Goal: Information Seeking & Learning: Learn about a topic

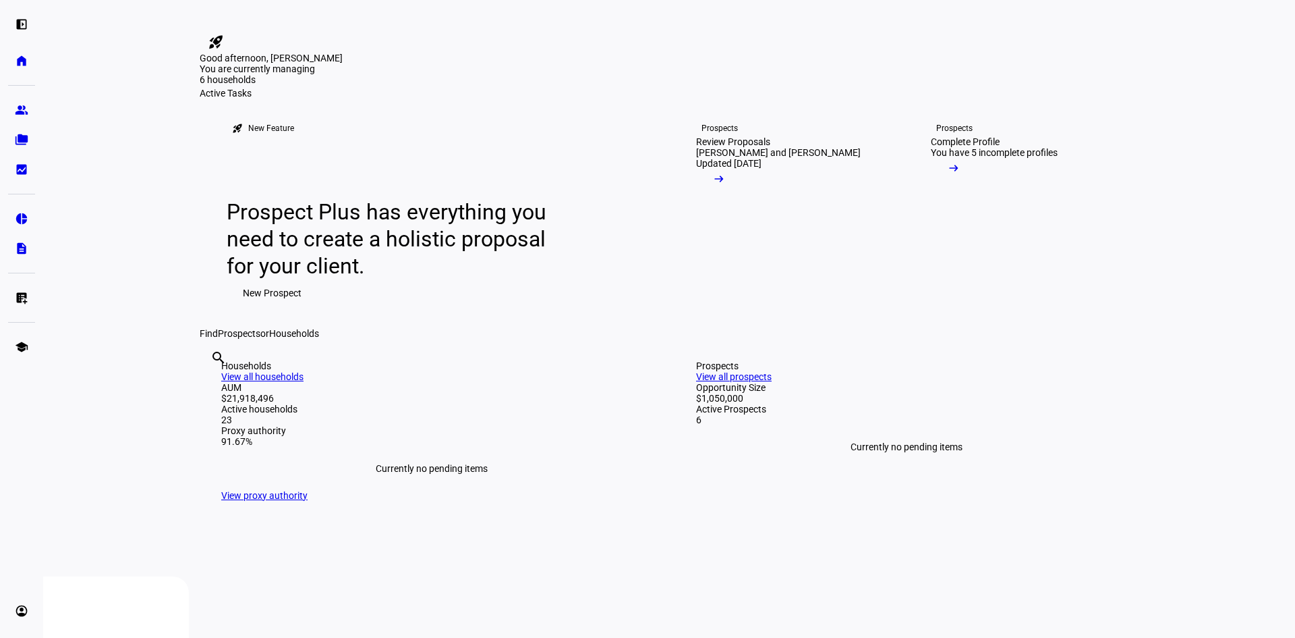
click at [213, 384] on input "text" at bounding box center [211, 376] width 3 height 16
type input "[PERSON_NAME]"
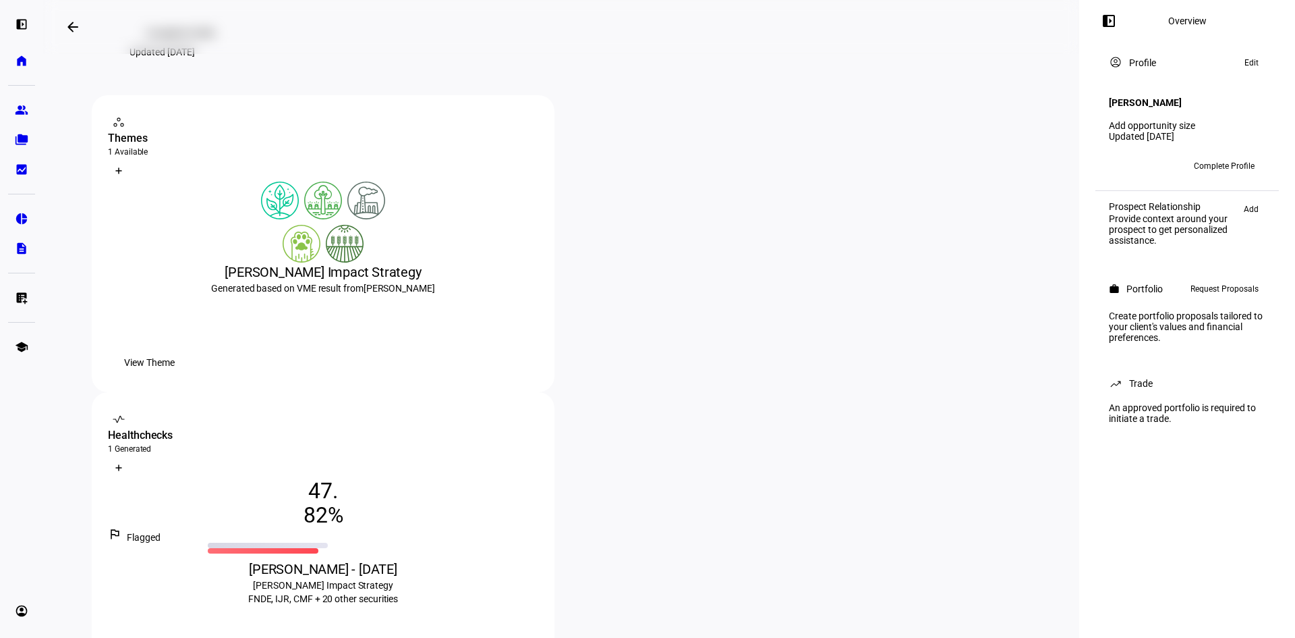
scroll to position [135, 0]
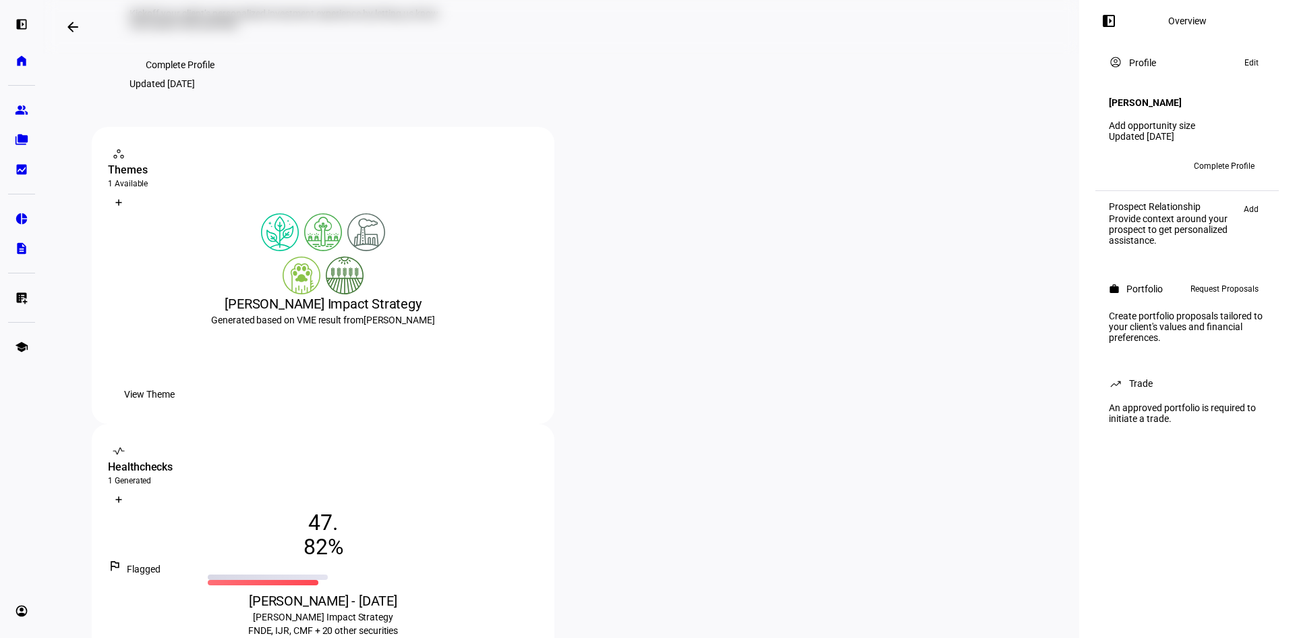
click at [175, 407] on span "View Theme" at bounding box center [149, 394] width 51 height 27
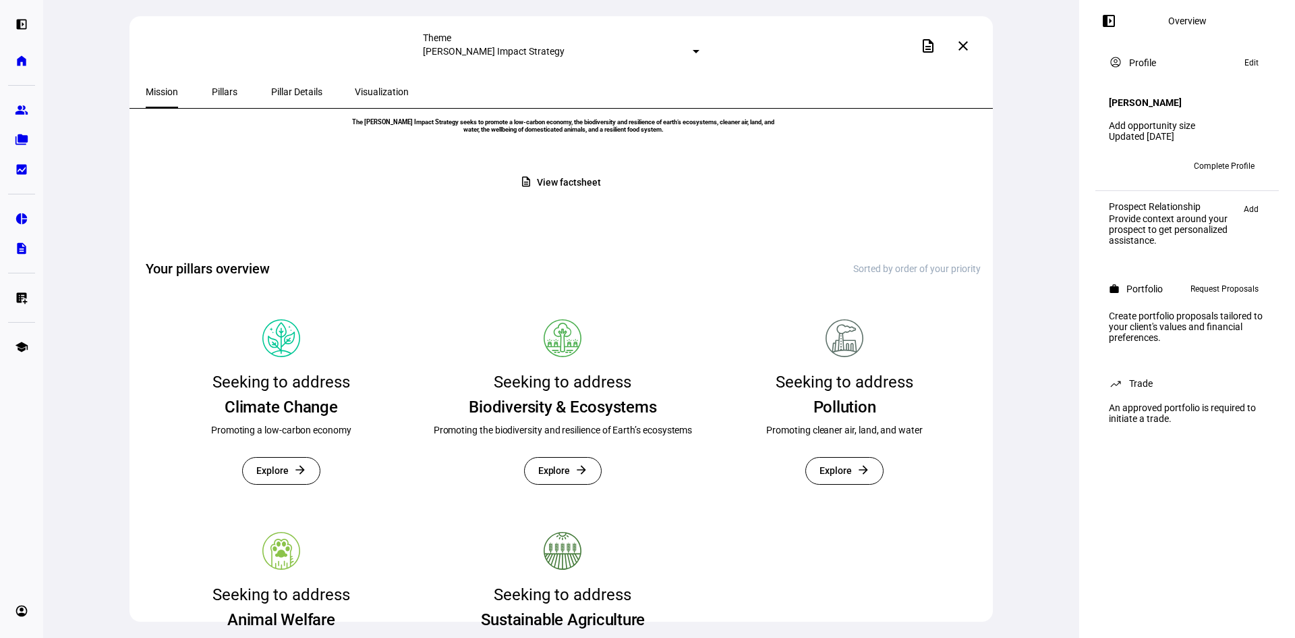
scroll to position [202, 0]
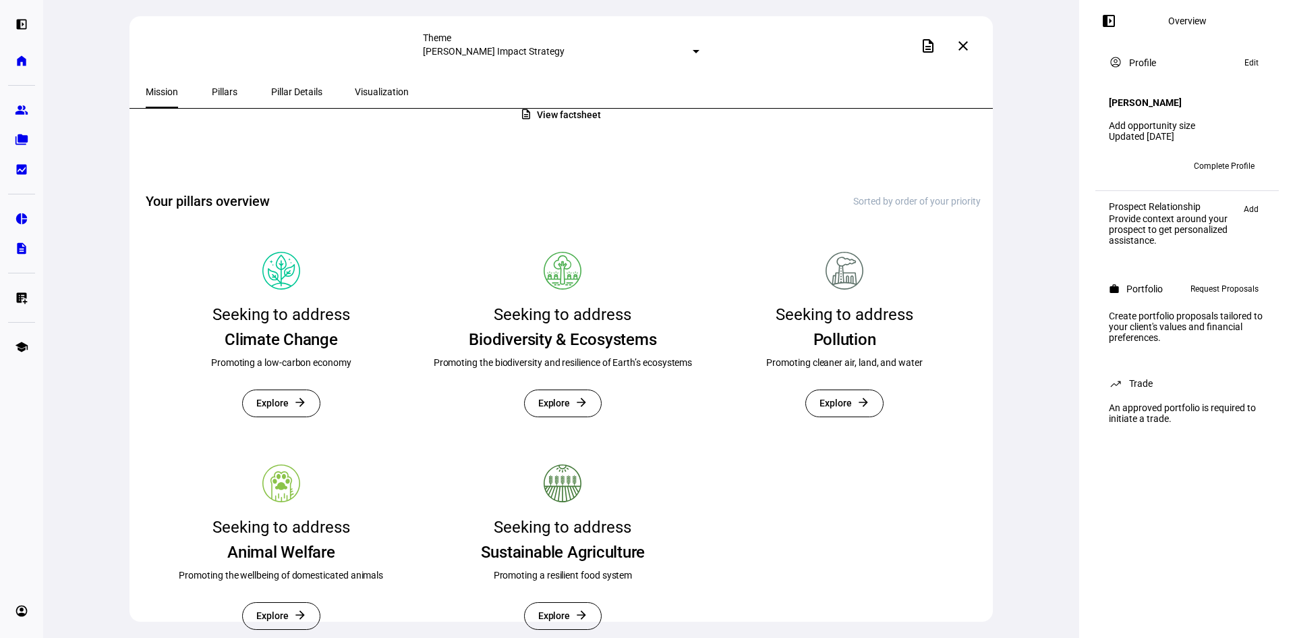
click at [593, 128] on span "View factsheet" at bounding box center [568, 115] width 63 height 26
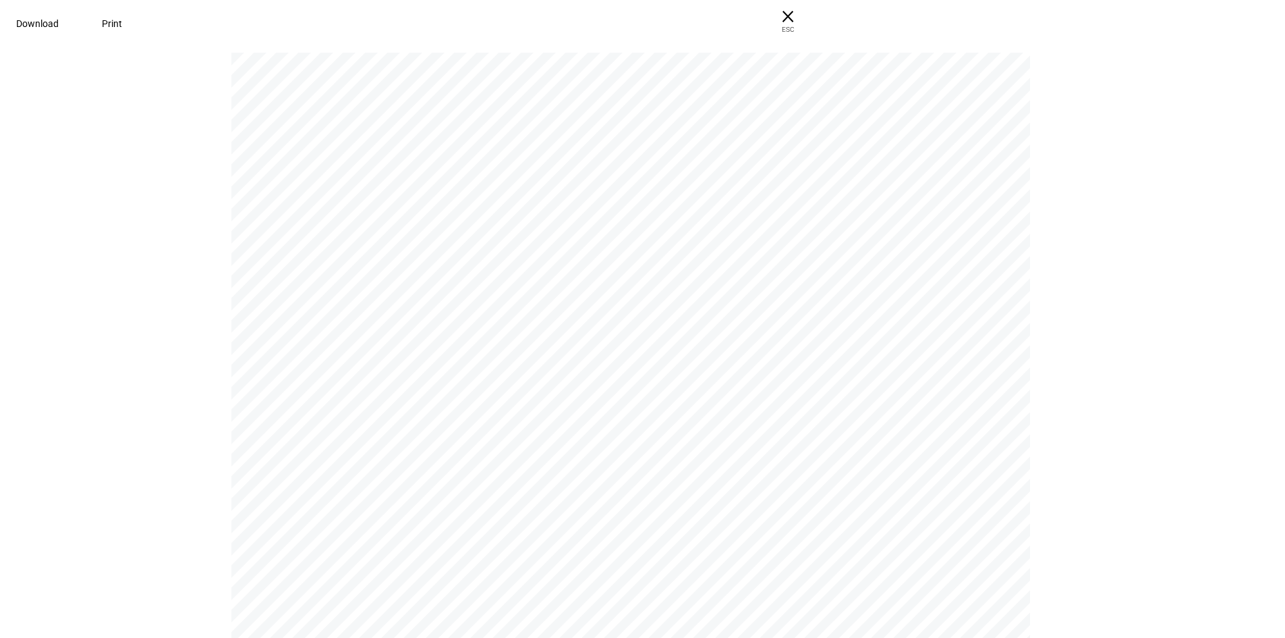
click at [59, 27] on span "Download" at bounding box center [37, 23] width 43 height 11
click at [810, 24] on span "× ESC" at bounding box center [787, 21] width 43 height 43
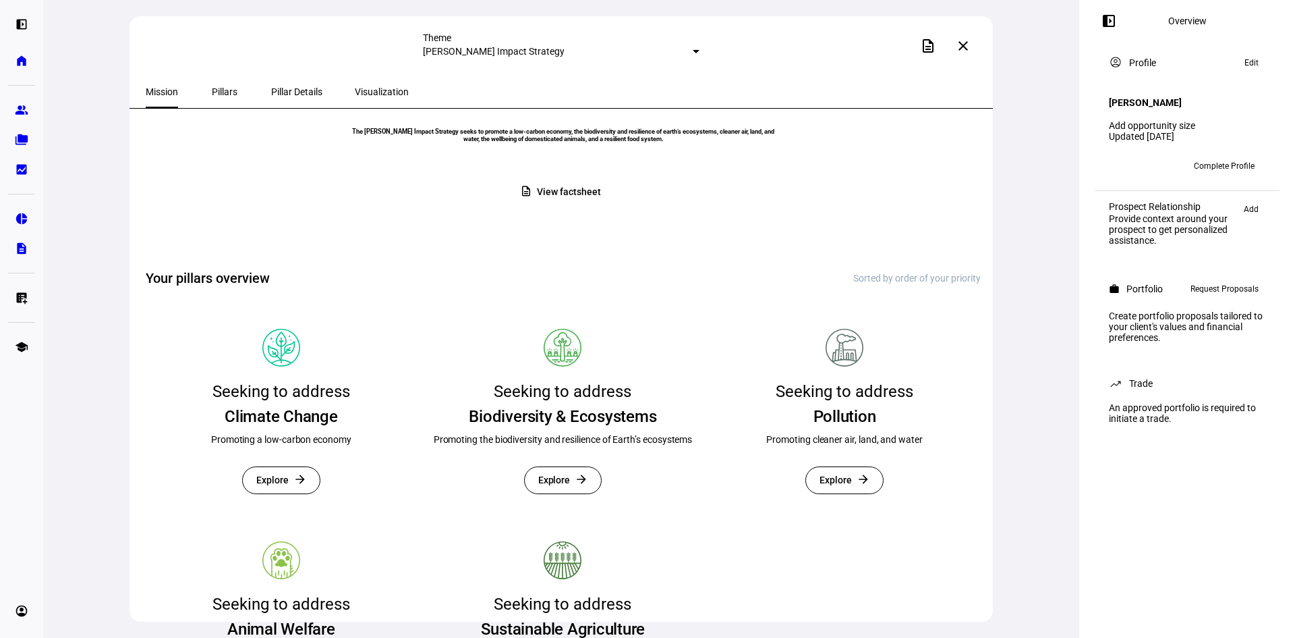
scroll to position [0, 0]
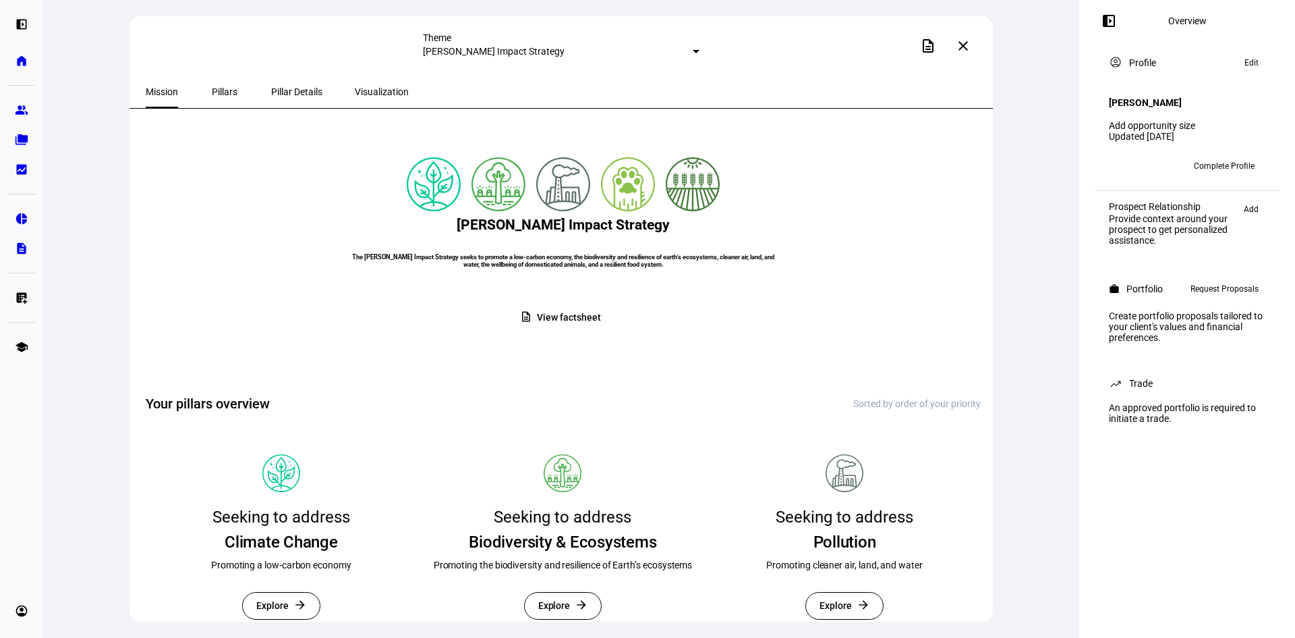
click at [972, 50] on span at bounding box center [963, 46] width 32 height 32
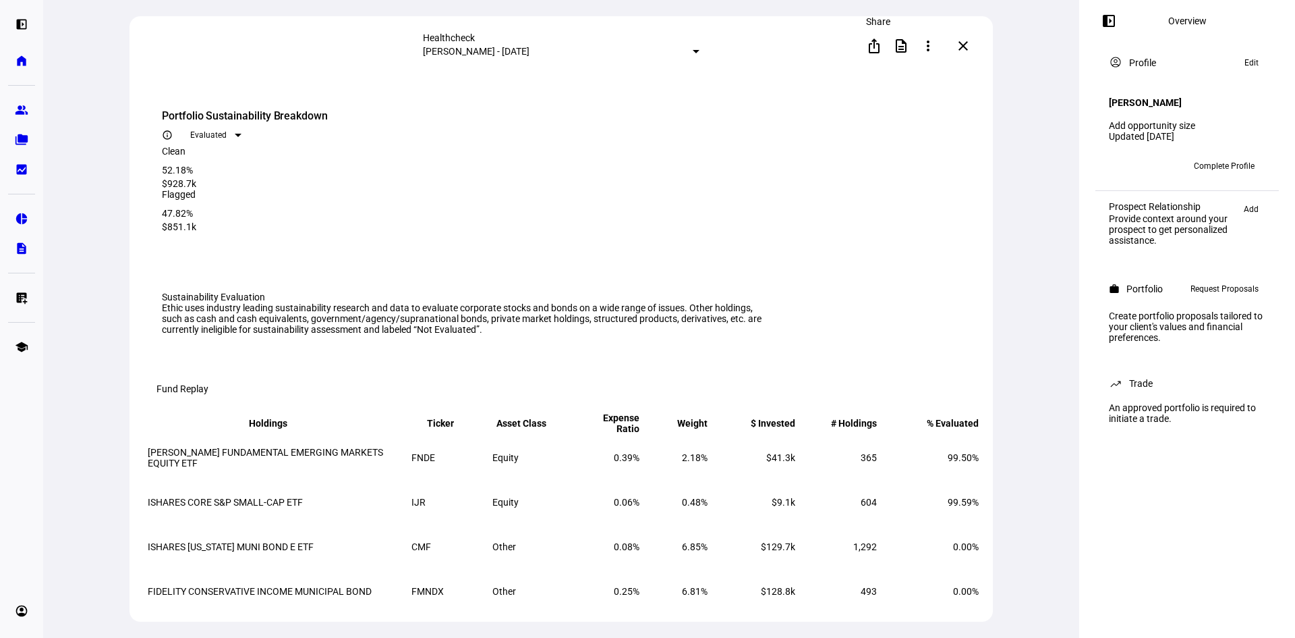
click at [872, 48] on mat-icon "ios_share" at bounding box center [874, 46] width 16 height 16
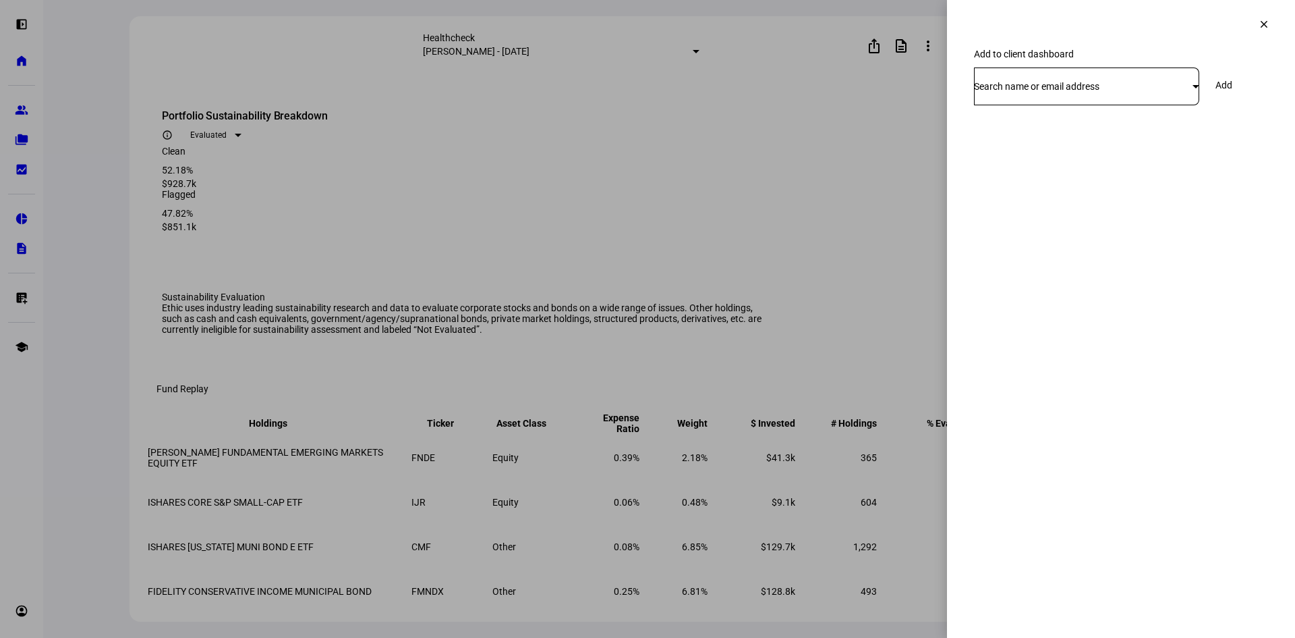
click at [1263, 23] on mat-icon "clear" at bounding box center [1264, 24] width 12 height 12
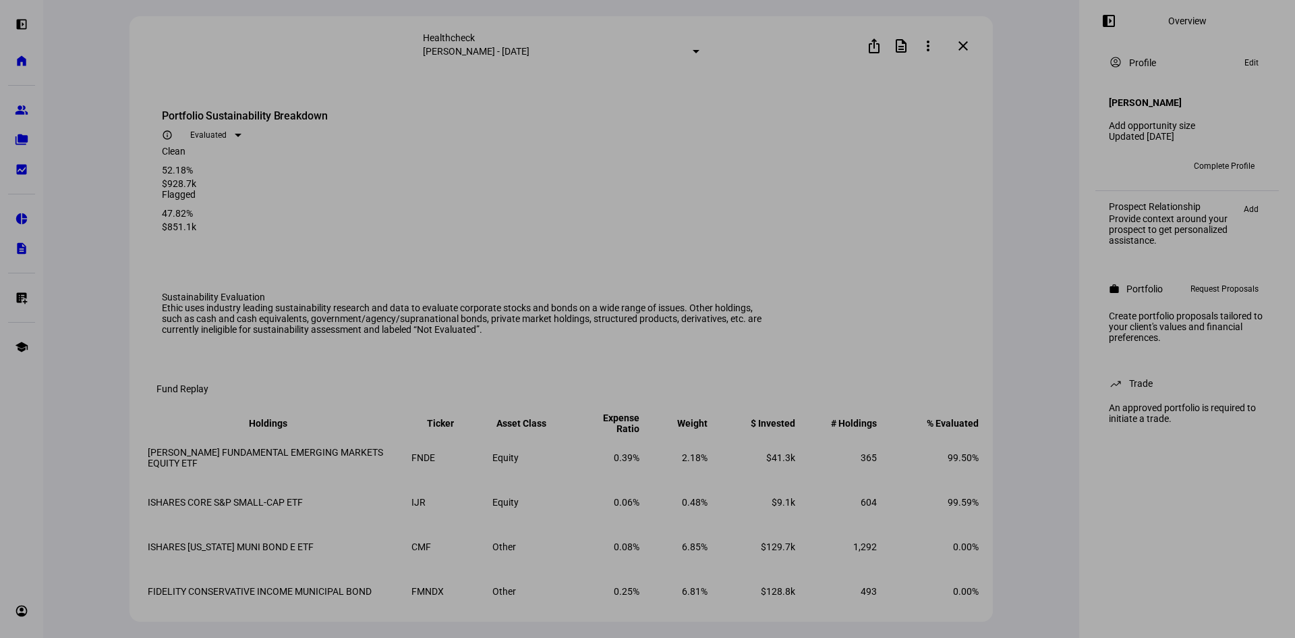
click at [906, 50] on div at bounding box center [647, 319] width 1295 height 638
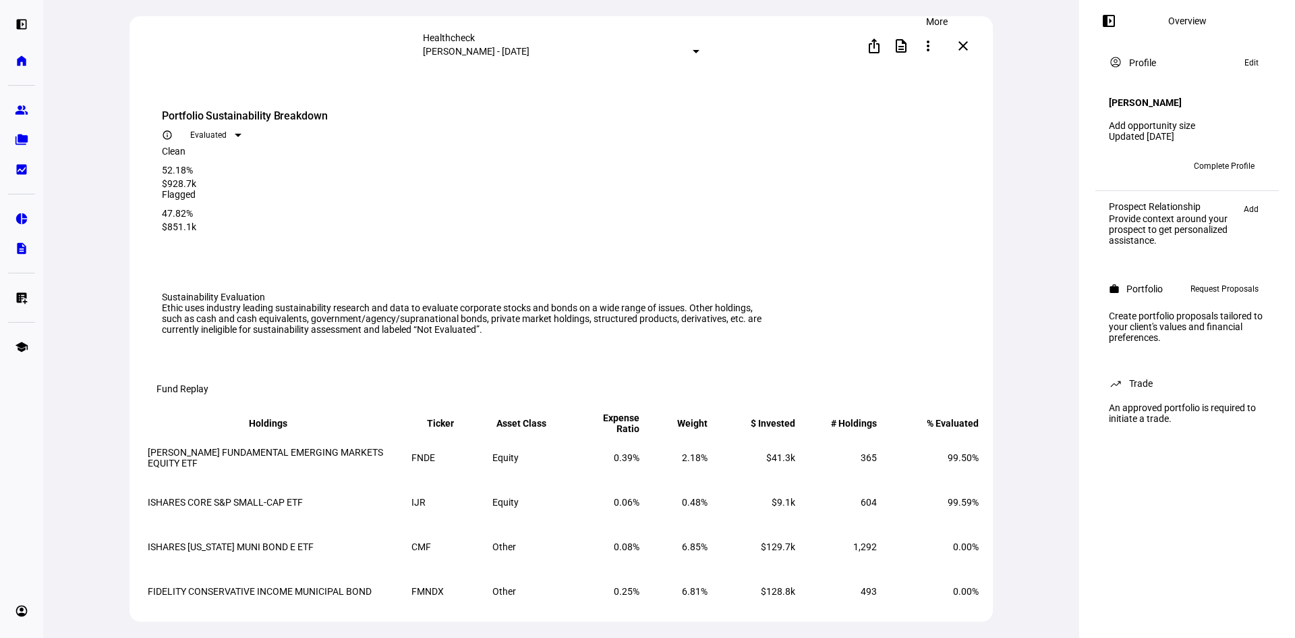
click at [932, 52] on span at bounding box center [928, 46] width 32 height 32
click at [908, 43] on div at bounding box center [647, 319] width 1295 height 638
click at [884, 23] on div at bounding box center [647, 319] width 1295 height 638
click at [746, 121] on div at bounding box center [647, 319] width 1295 height 638
click at [906, 44] on div at bounding box center [647, 319] width 1295 height 638
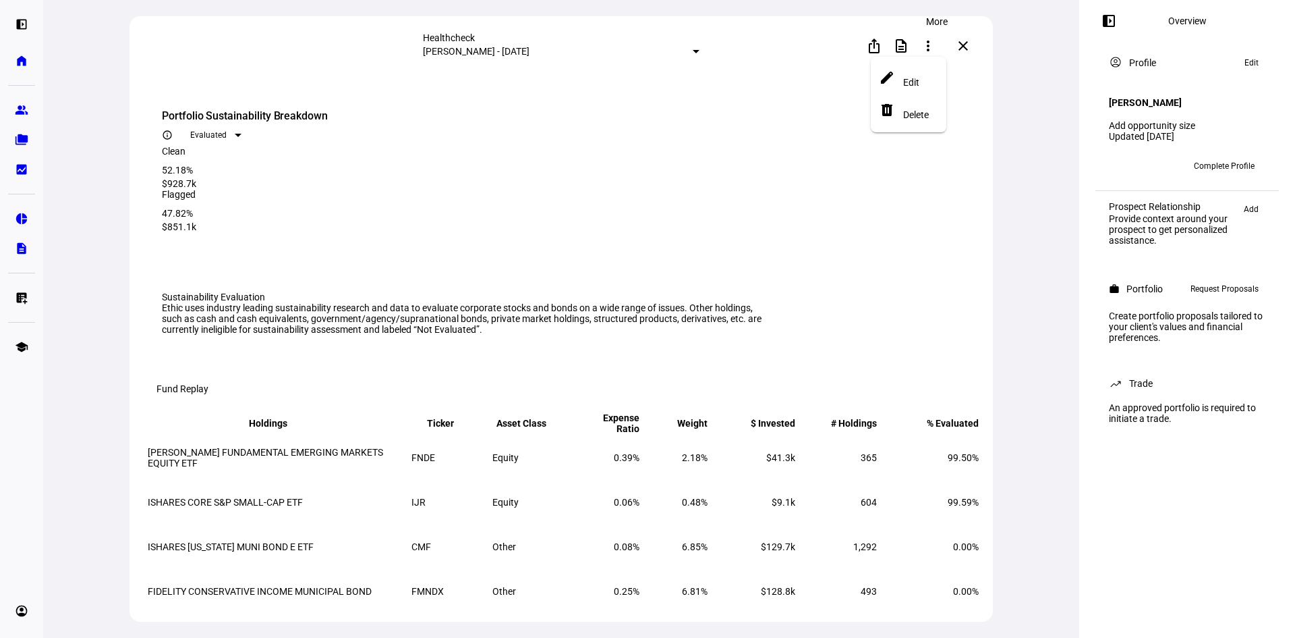
click at [49, 412] on div at bounding box center [647, 319] width 1295 height 638
click at [751, 143] on div at bounding box center [647, 319] width 1295 height 638
click at [904, 46] on div at bounding box center [647, 319] width 1295 height 638
click at [903, 47] on mat-icon "description" at bounding box center [901, 46] width 16 height 16
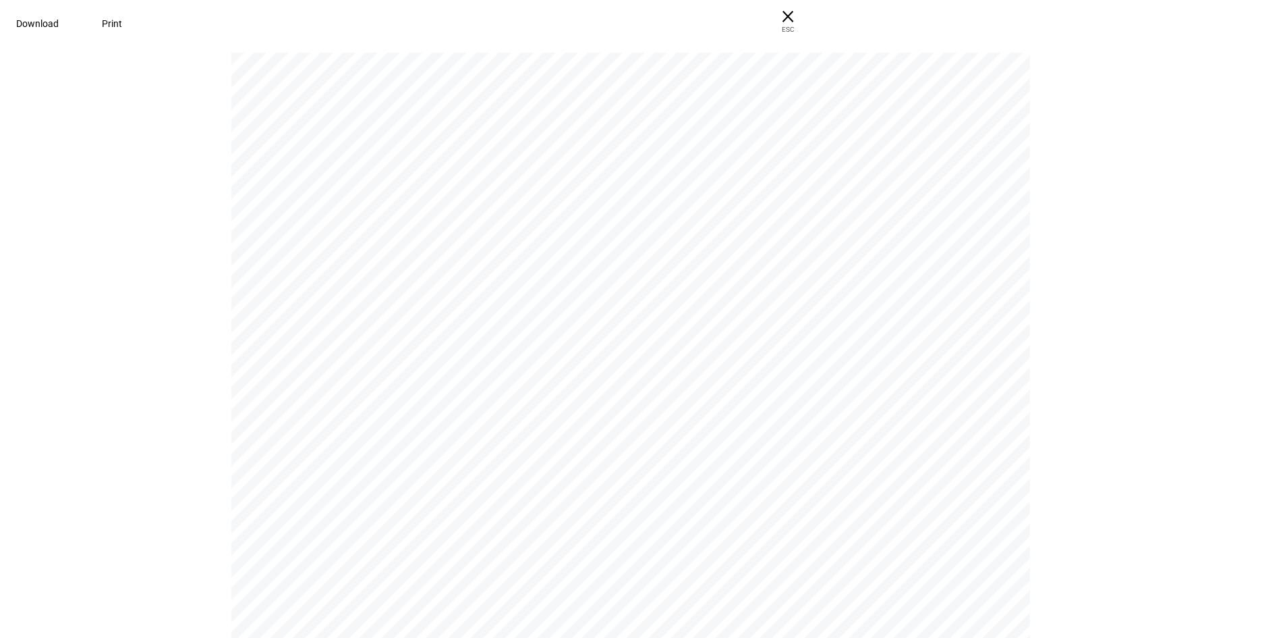
click at [59, 26] on span "Download" at bounding box center [37, 23] width 43 height 11
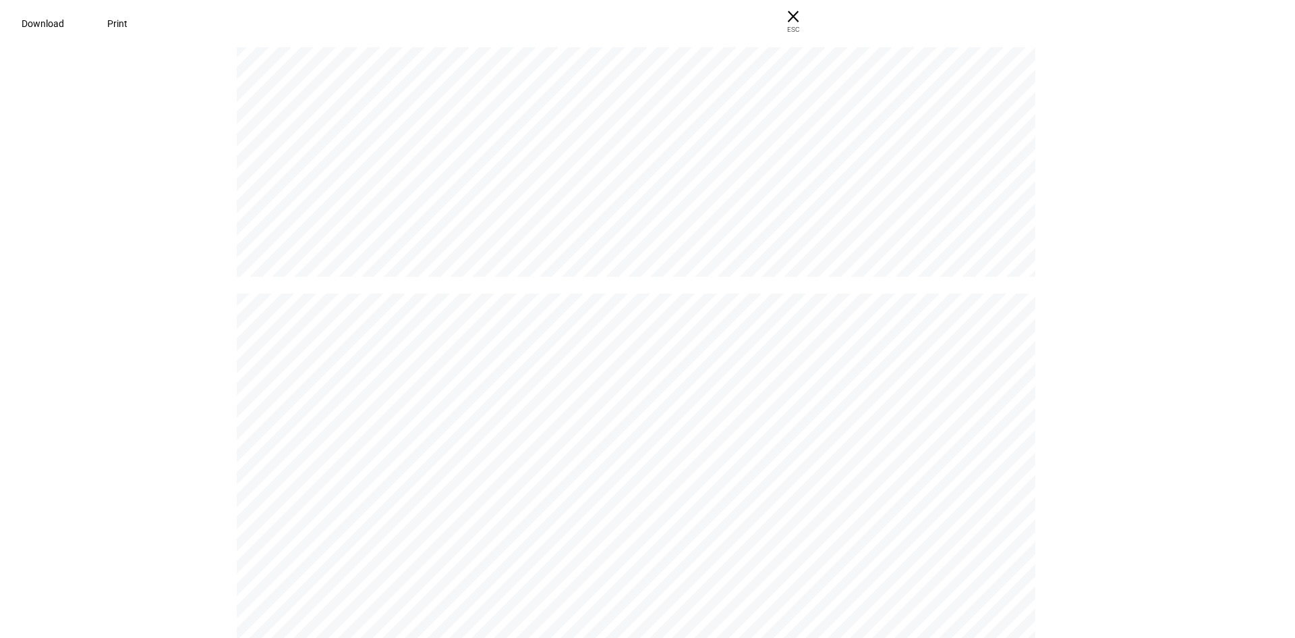
scroll to position [1079, 0]
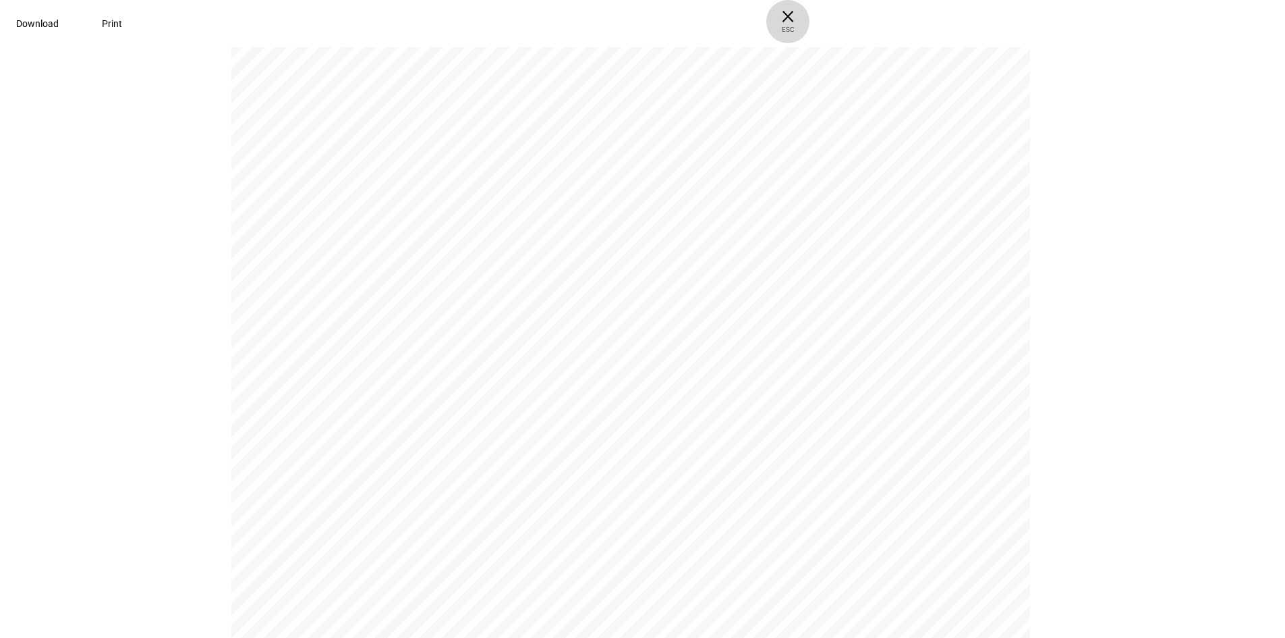
click at [810, 18] on span "× ESC" at bounding box center [787, 21] width 43 height 43
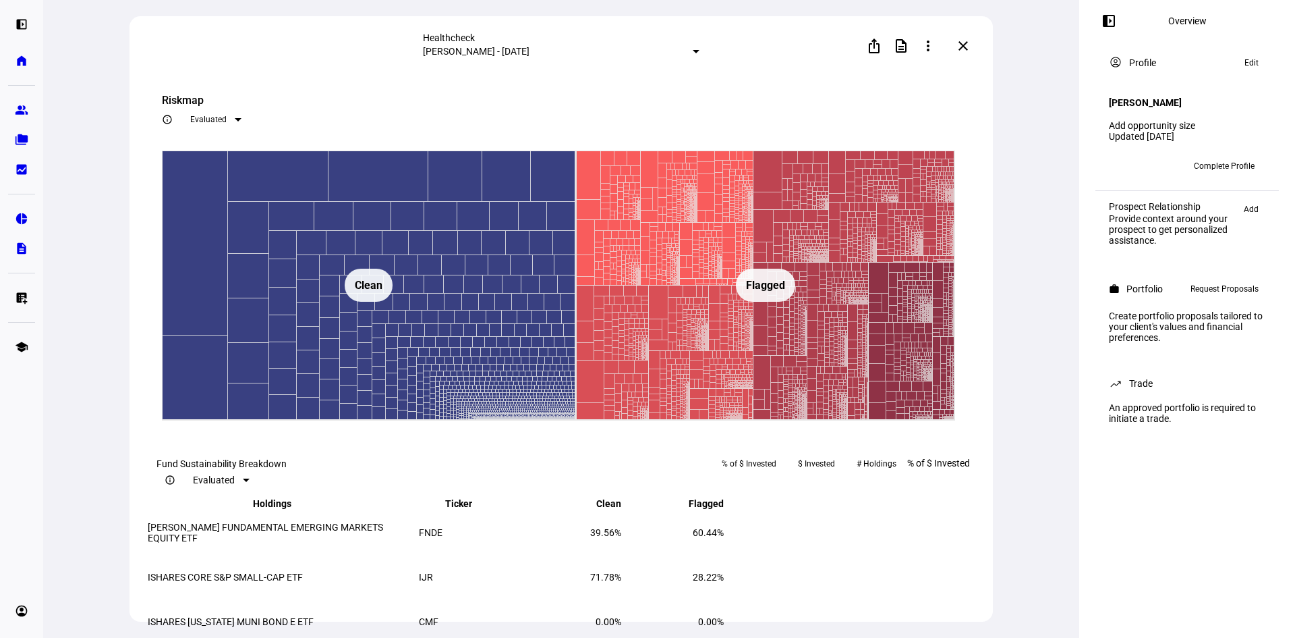
scroll to position [1889, 0]
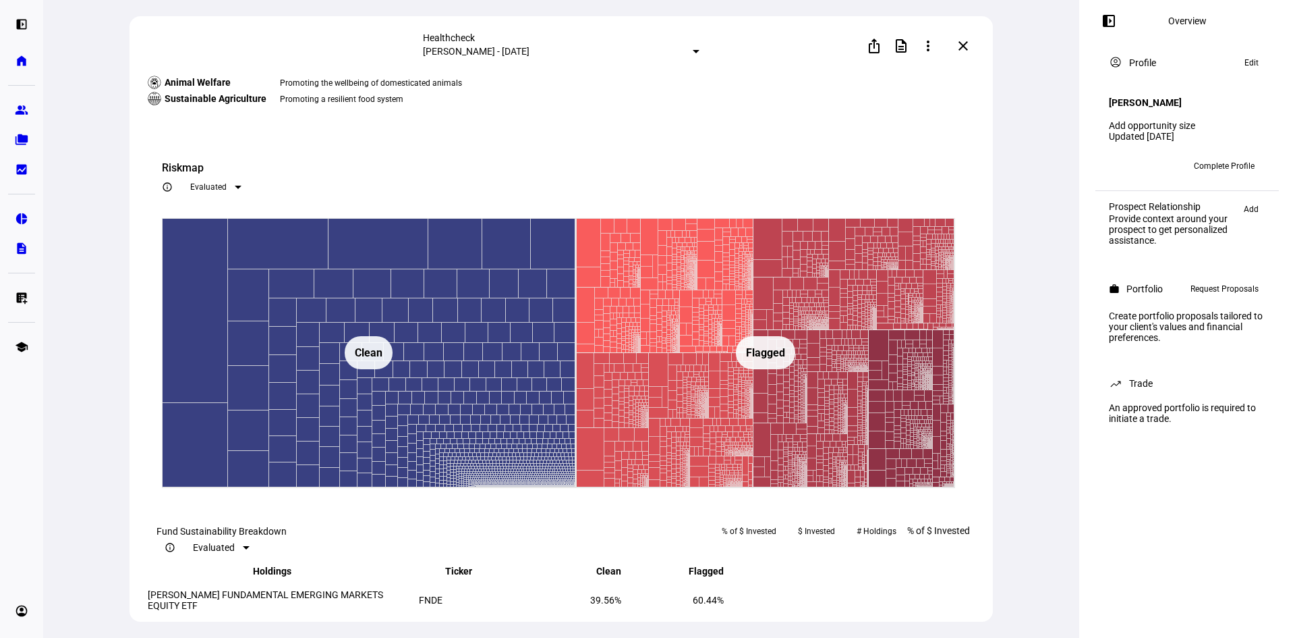
click at [242, 189] on div at bounding box center [238, 187] width 7 height 3
click at [947, 353] on div at bounding box center [647, 319] width 1295 height 638
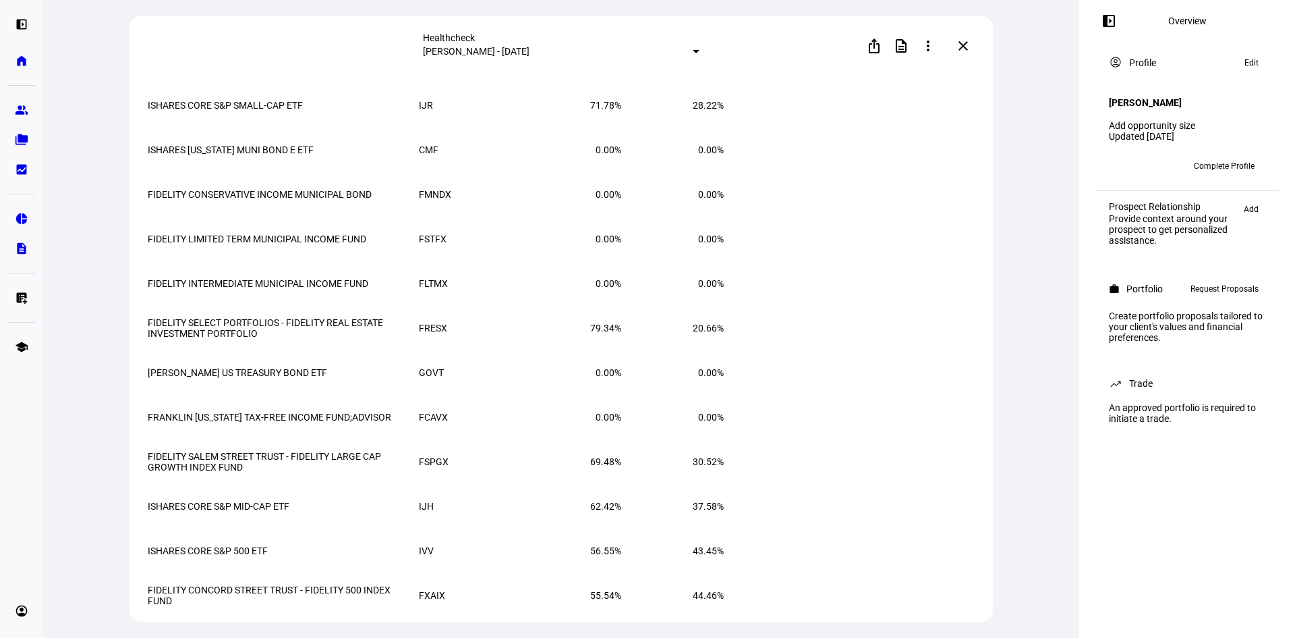
scroll to position [2429, 0]
click at [724, 45] on mat-icon "keyboard_arrow_up" at bounding box center [716, 36] width 16 height 16
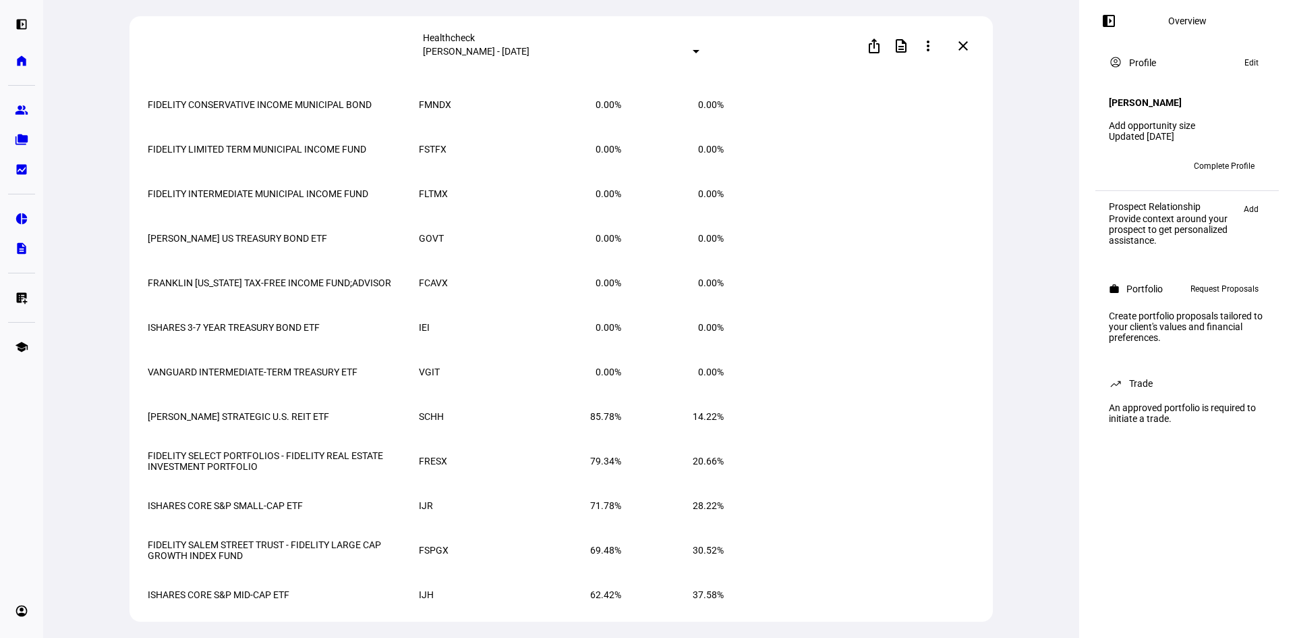
click at [724, 40] on mat-icon "keyboard_arrow_up" at bounding box center [716, 32] width 16 height 16
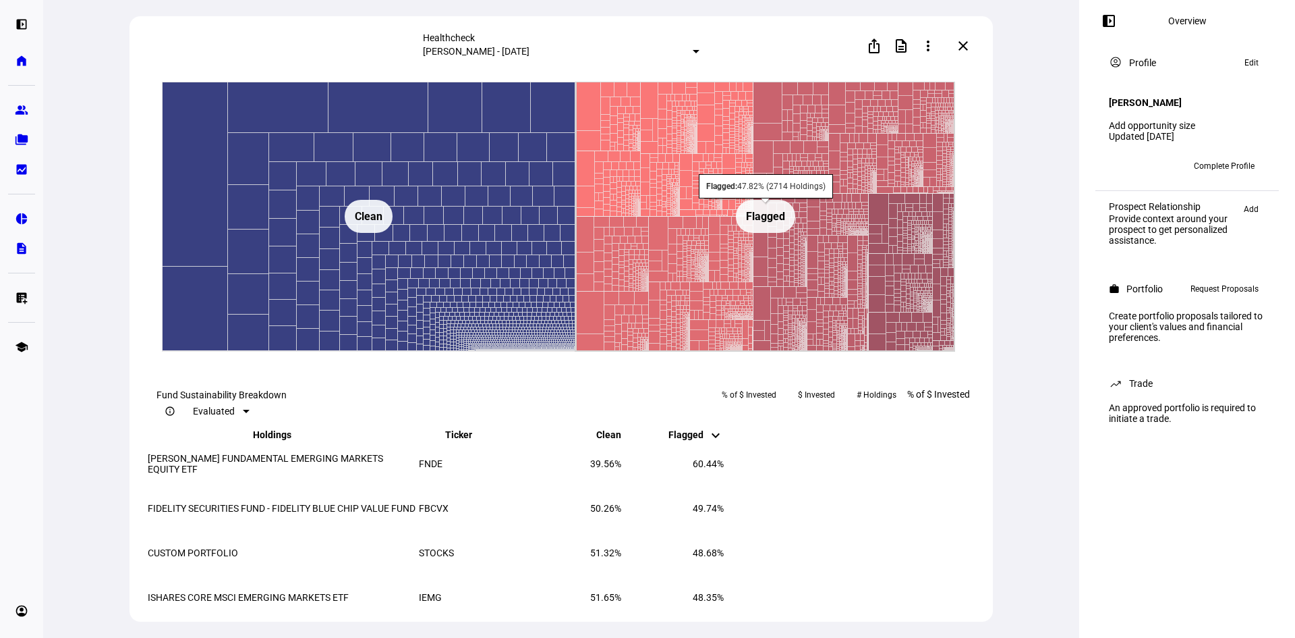
scroll to position [2024, 0]
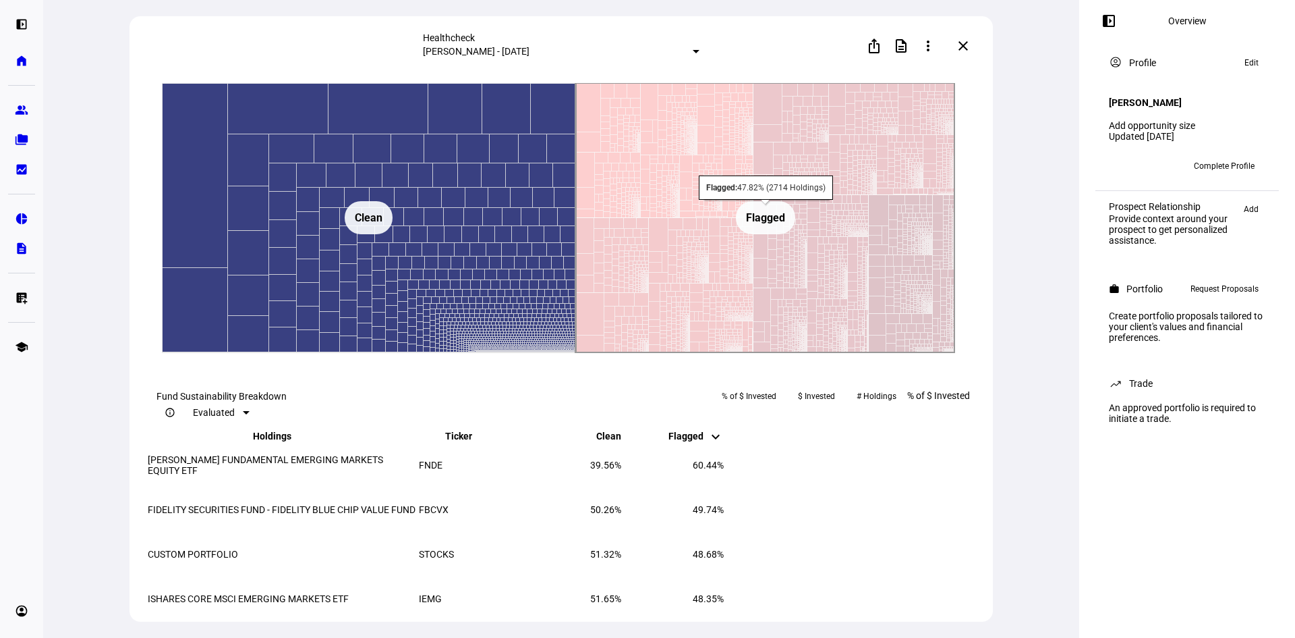
click at [687, 353] on rect at bounding box center [765, 218] width 379 height 270
click at [771, 353] on rect at bounding box center [811, 274] width 115 height 158
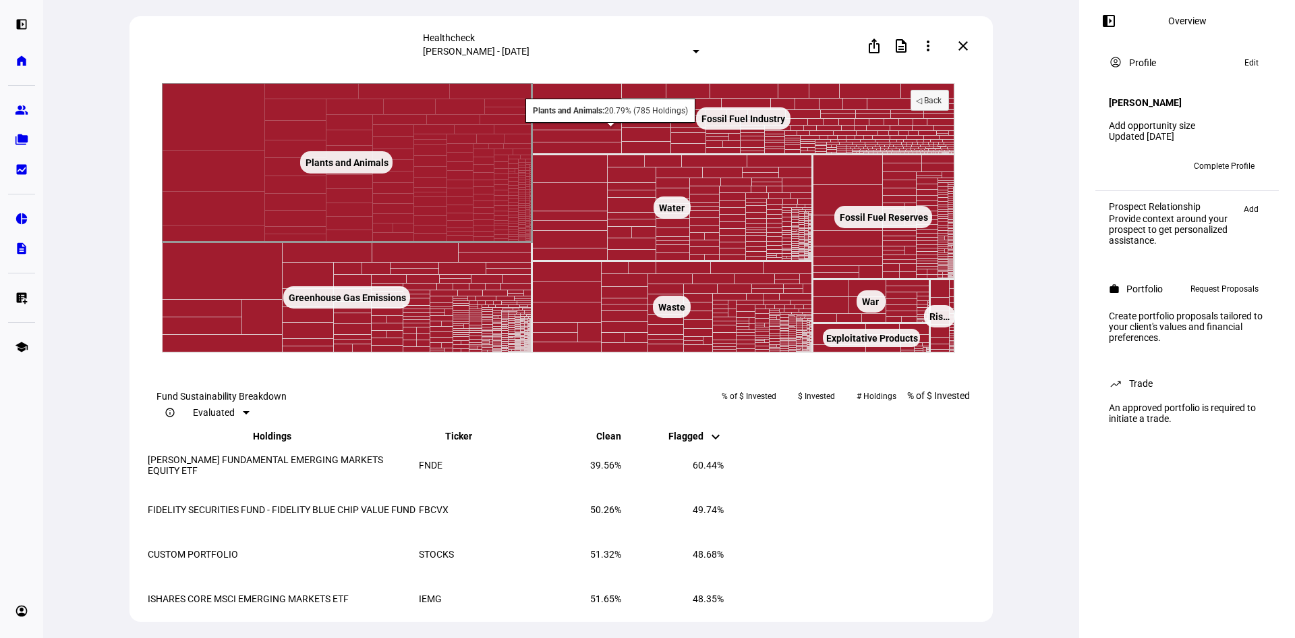
click at [200, 242] on rect at bounding box center [347, 162] width 370 height 159
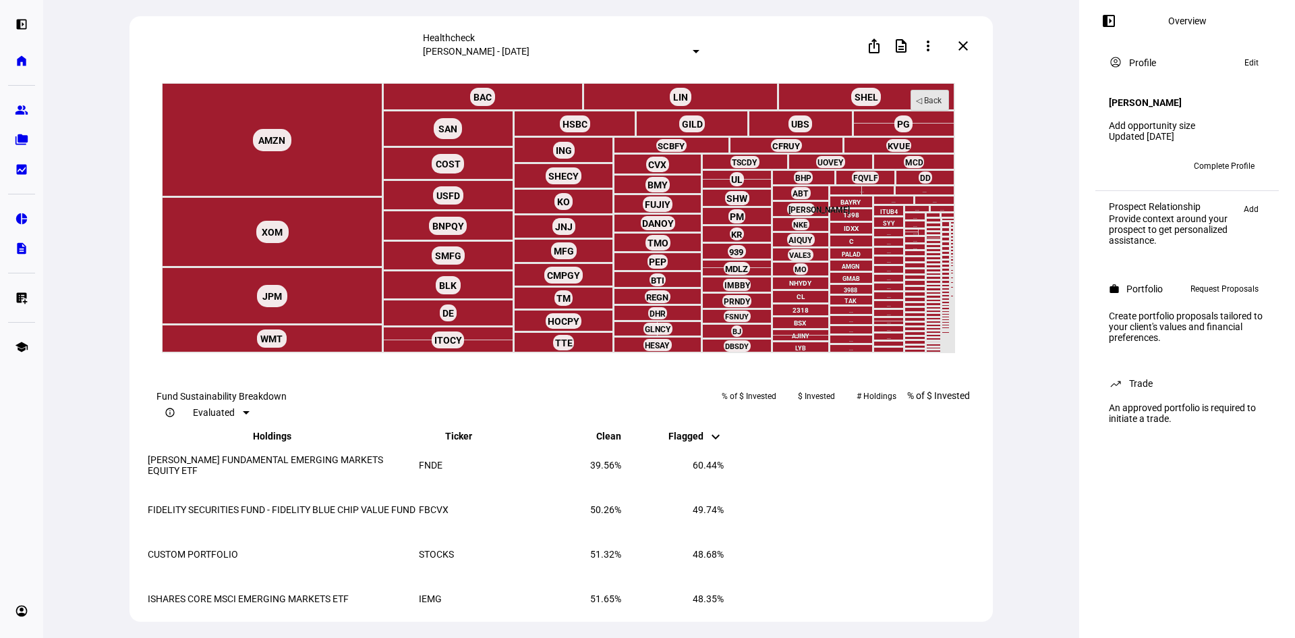
click at [939, 111] on rect at bounding box center [930, 100] width 38 height 20
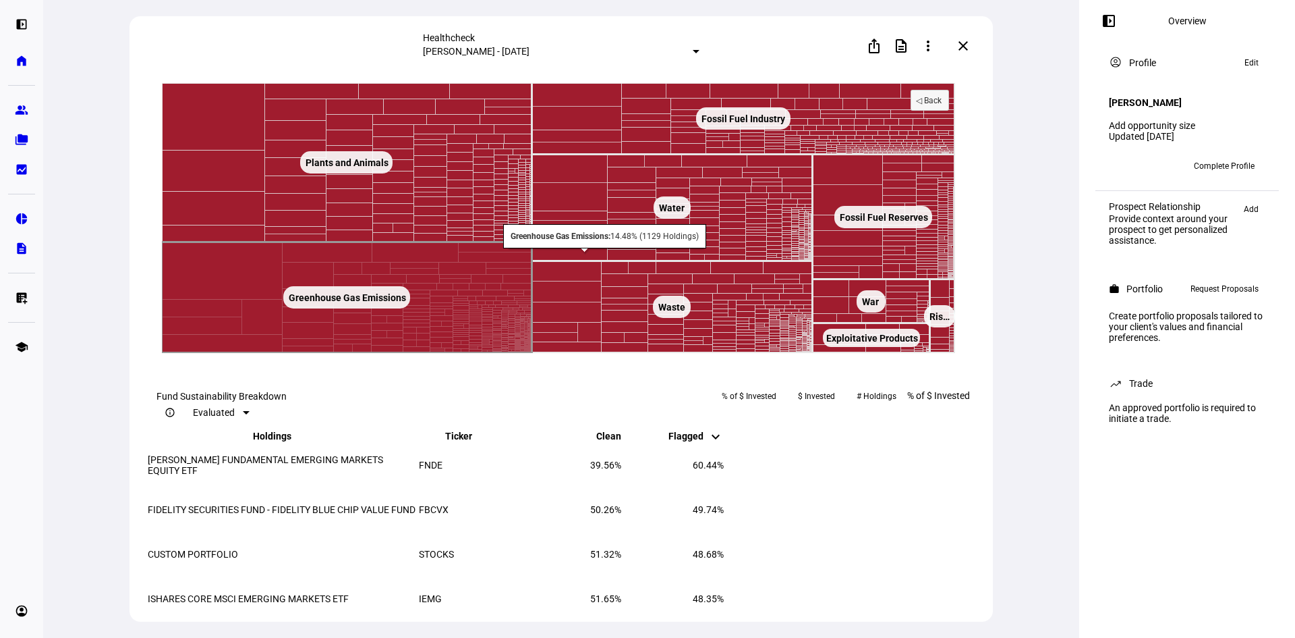
click at [339, 303] on text "Greenhouse Gas Emissions ​ Greenhouse Gas Emissions" at bounding box center [347, 297] width 117 height 11
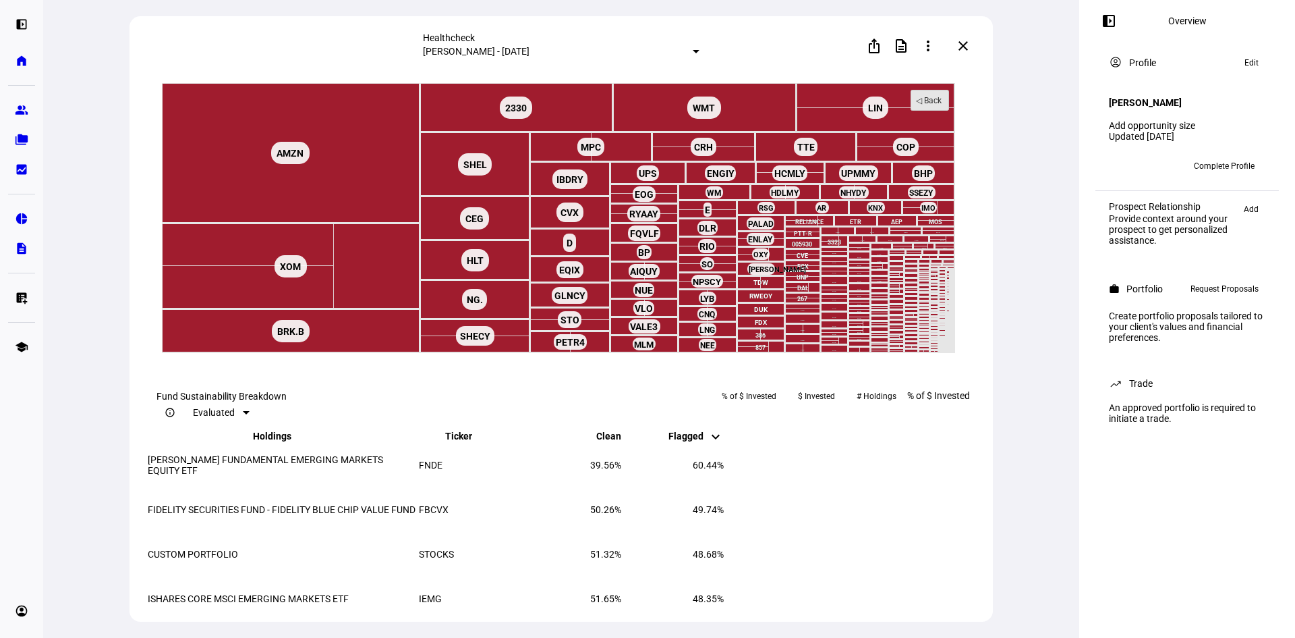
click at [941, 111] on rect at bounding box center [930, 100] width 38 height 20
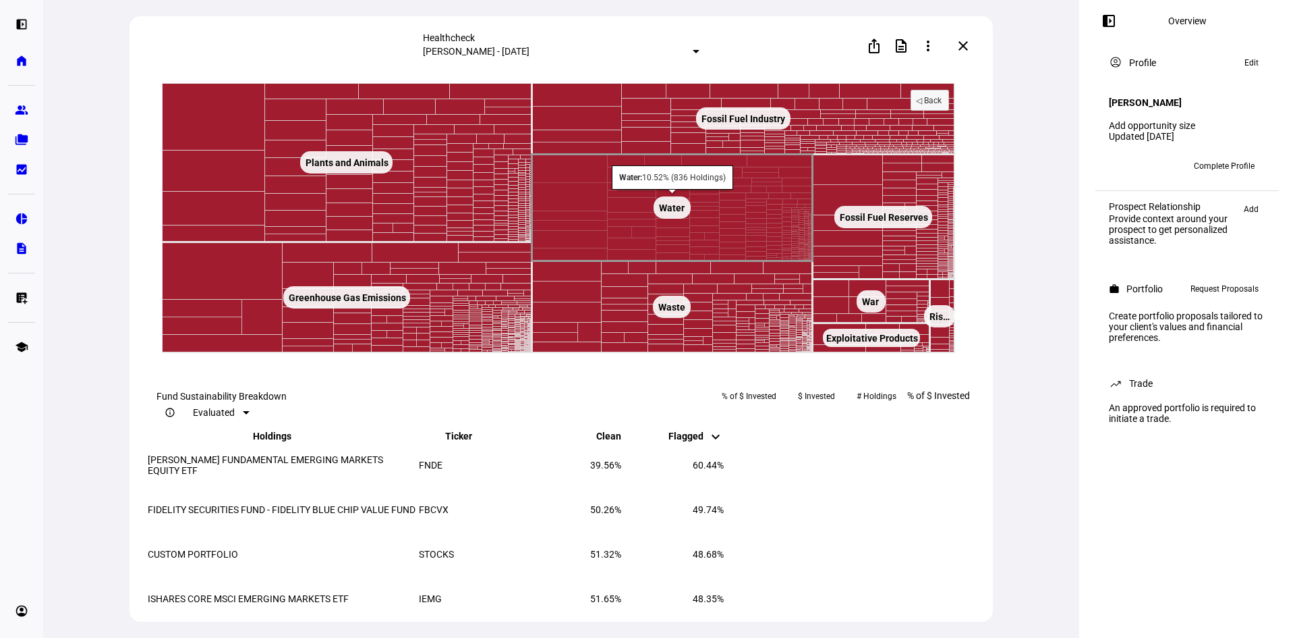
click at [667, 213] on text "Water ​ Water" at bounding box center [672, 207] width 26 height 11
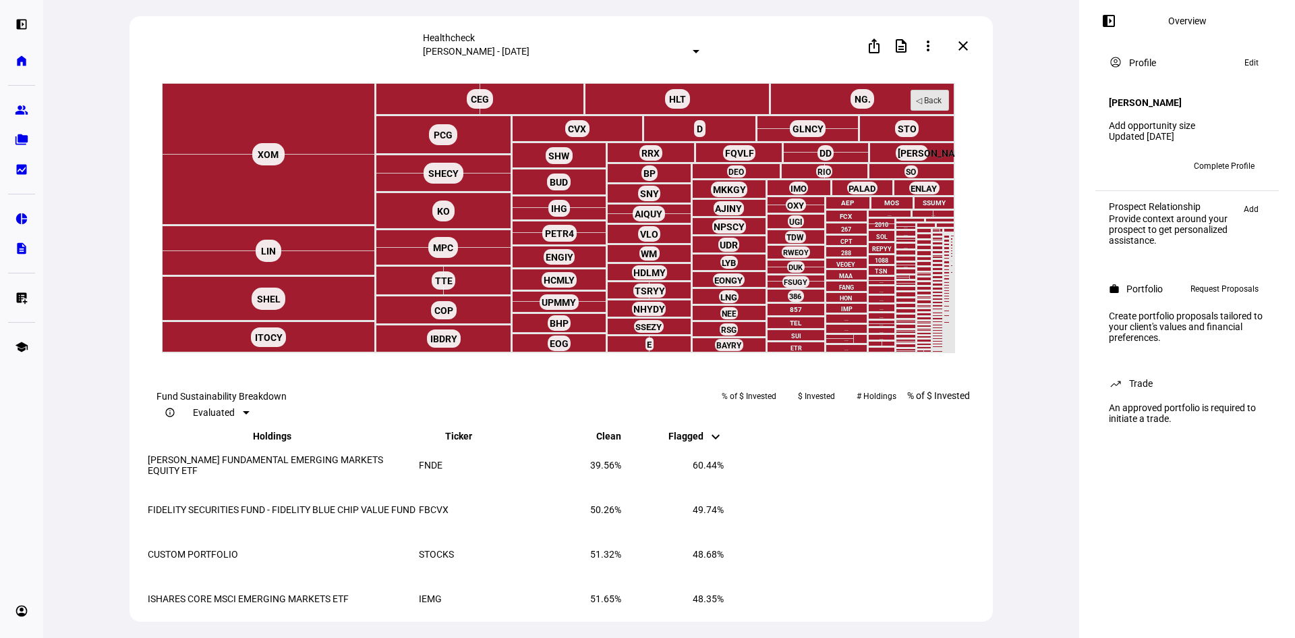
click at [940, 111] on rect at bounding box center [930, 100] width 38 height 20
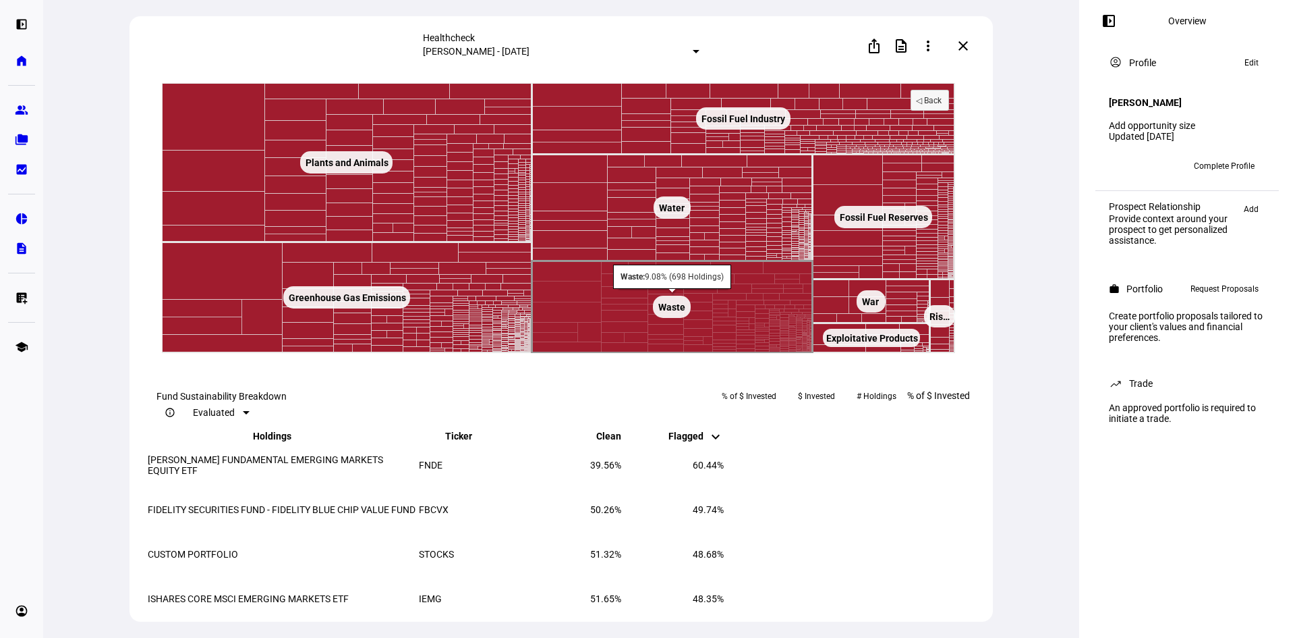
click at [669, 312] on text "Waste ​ Waste" at bounding box center [671, 307] width 27 height 11
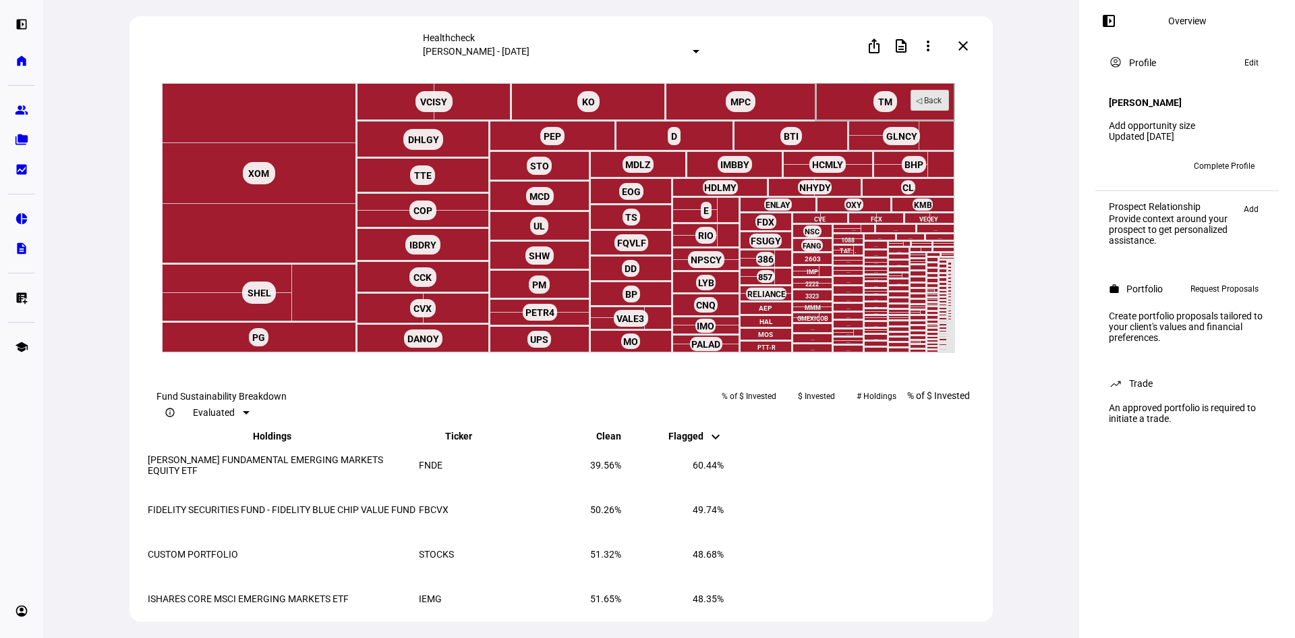
click at [927, 111] on rect at bounding box center [930, 100] width 38 height 20
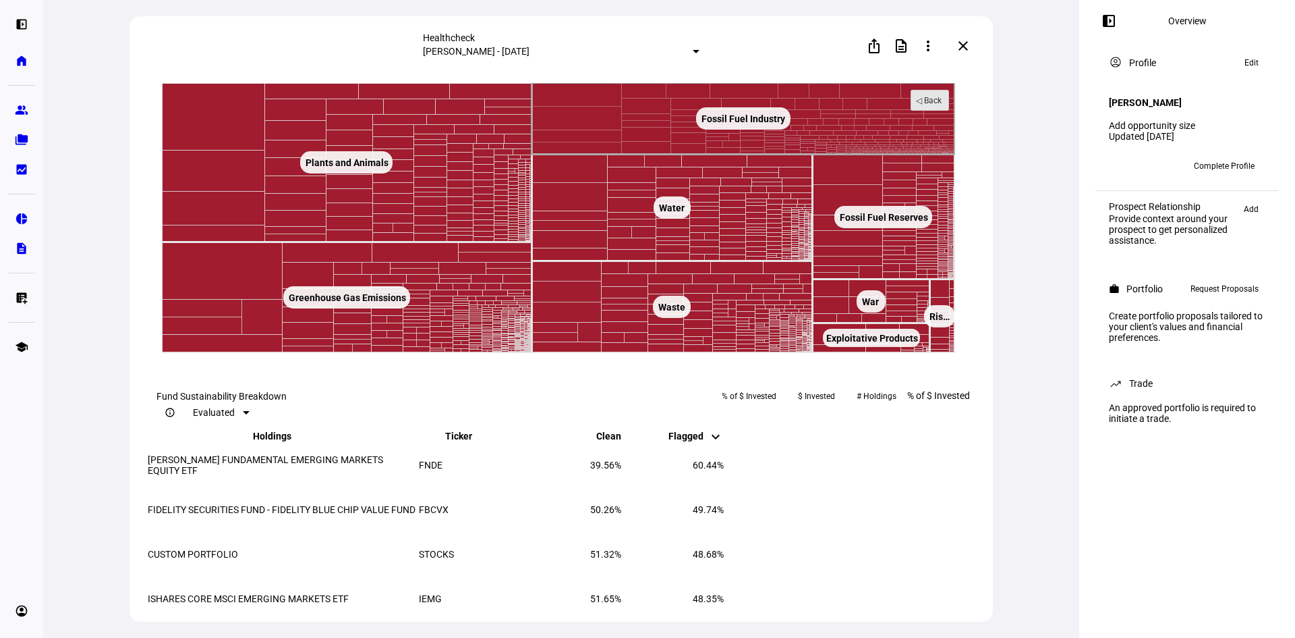
click at [936, 105] on text "◁ Back" at bounding box center [929, 100] width 26 height 9
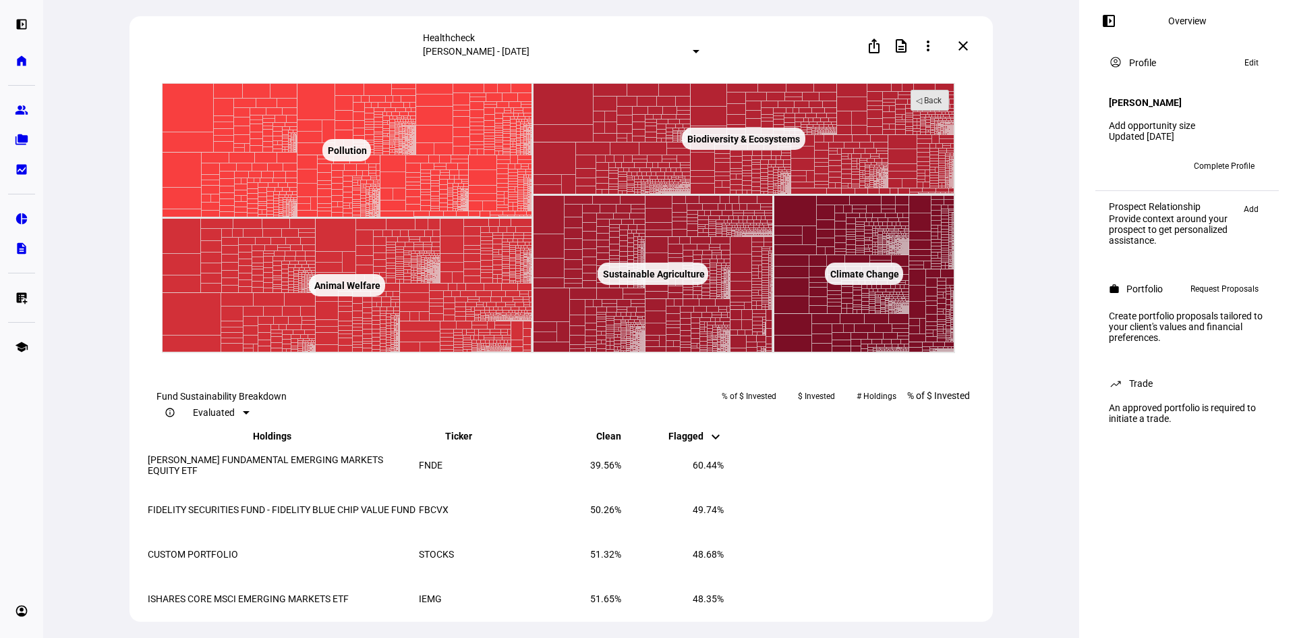
click at [930, 105] on text "◁ Back" at bounding box center [929, 100] width 26 height 9
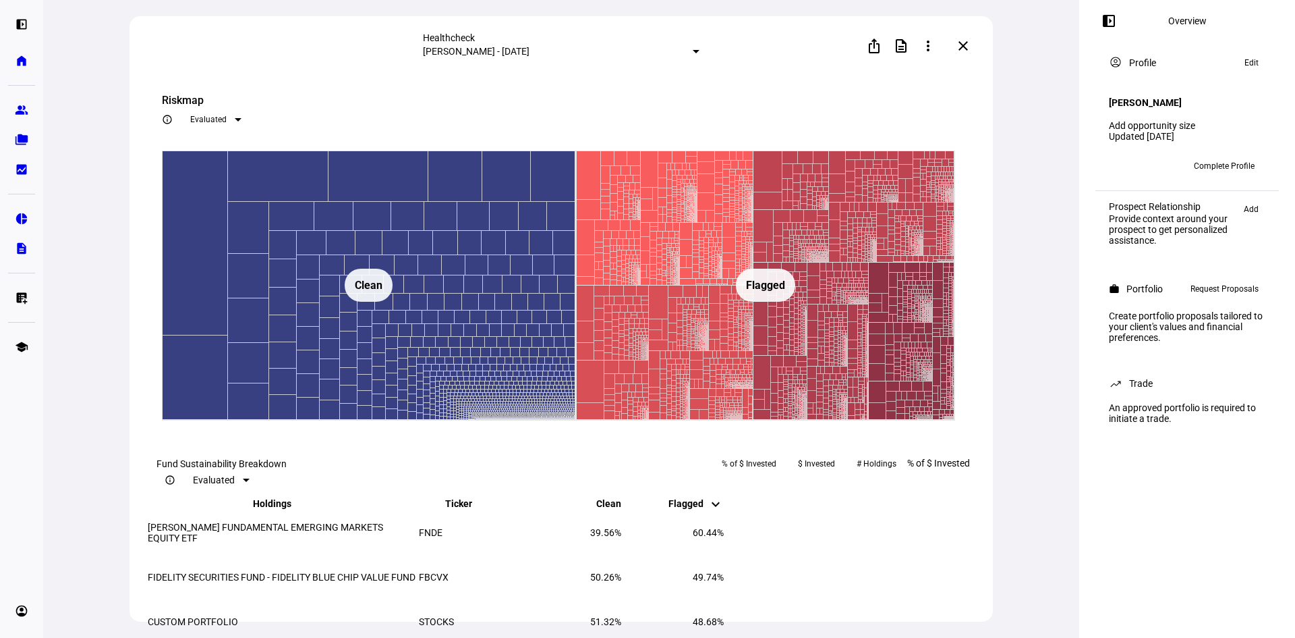
scroll to position [1889, 0]
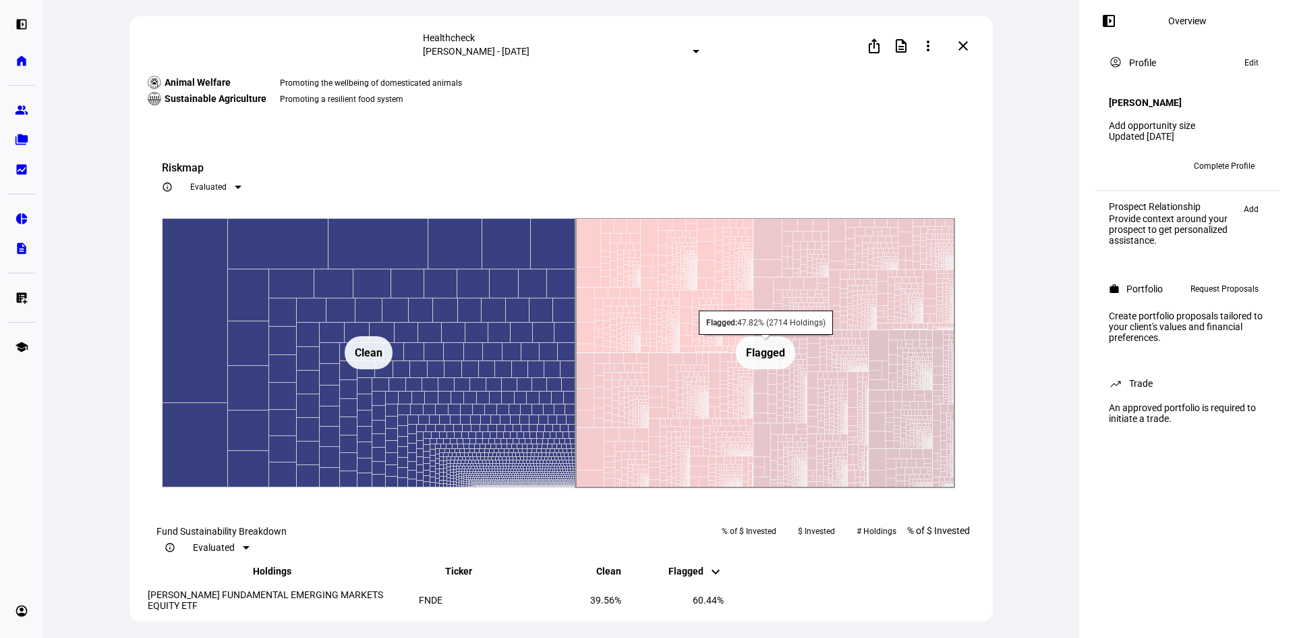
click at [751, 359] on text "Flagged ​ Flagged" at bounding box center [765, 352] width 39 height 13
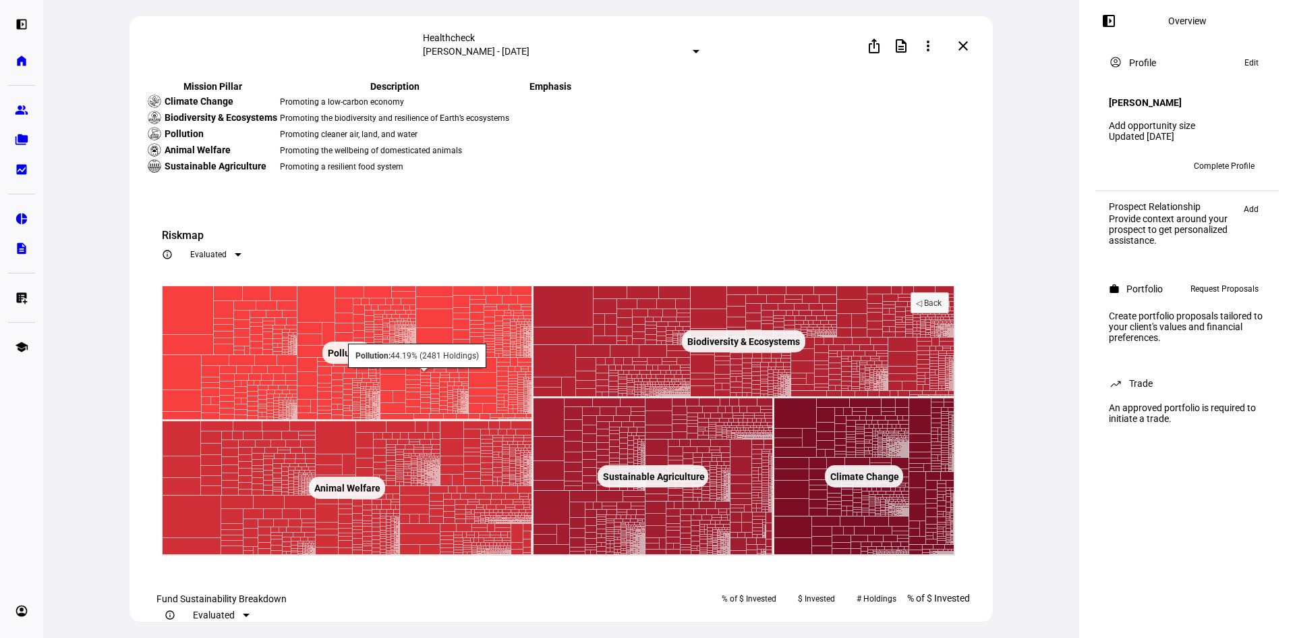
scroll to position [675, 0]
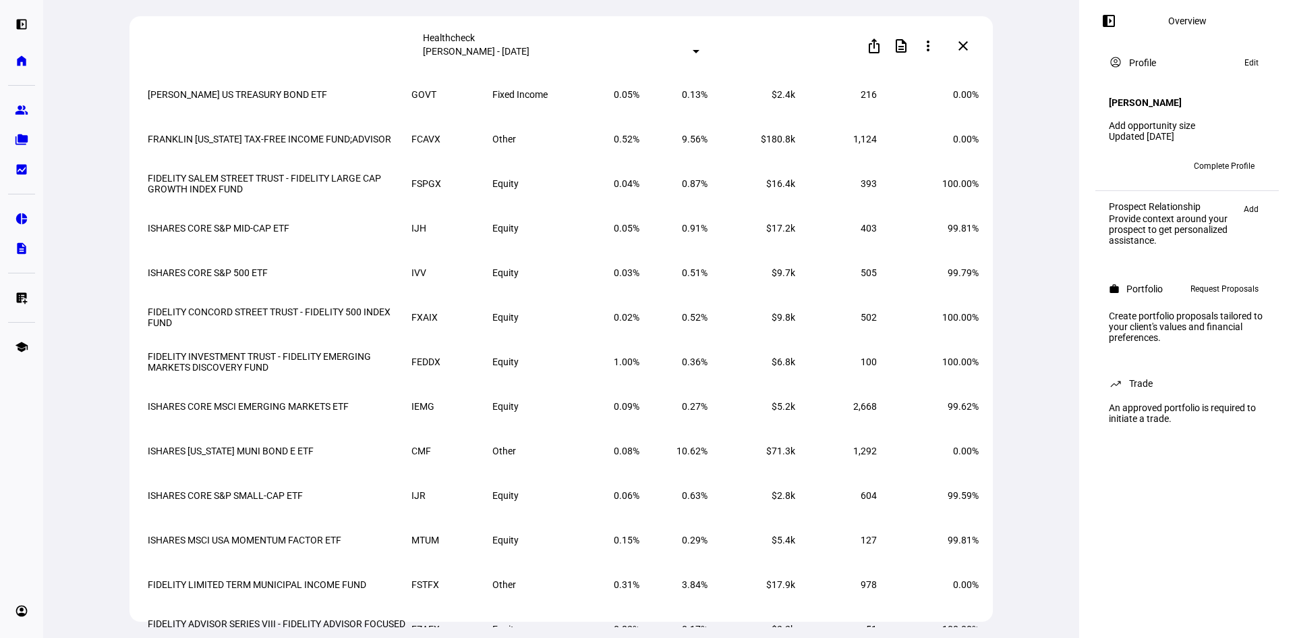
drag, startPoint x: 961, startPoint y: 48, endPoint x: 770, endPoint y: 195, distance: 240.5
click at [961, 48] on mat-icon "close" at bounding box center [963, 46] width 16 height 16
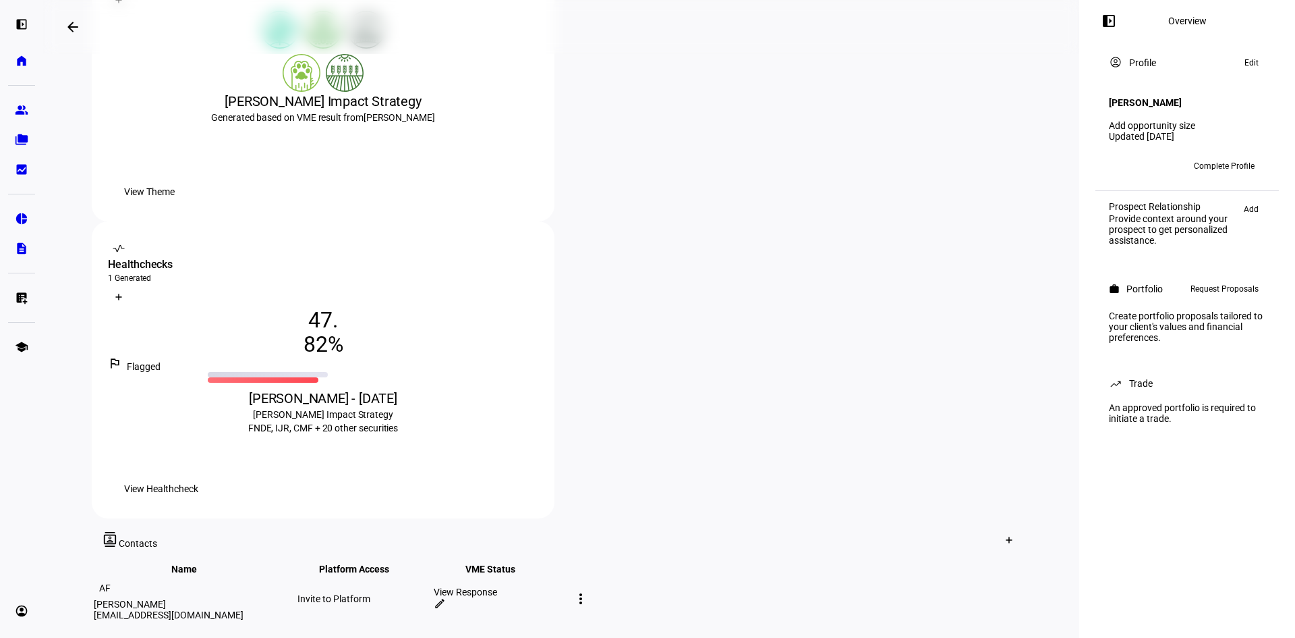
scroll to position [270, 0]
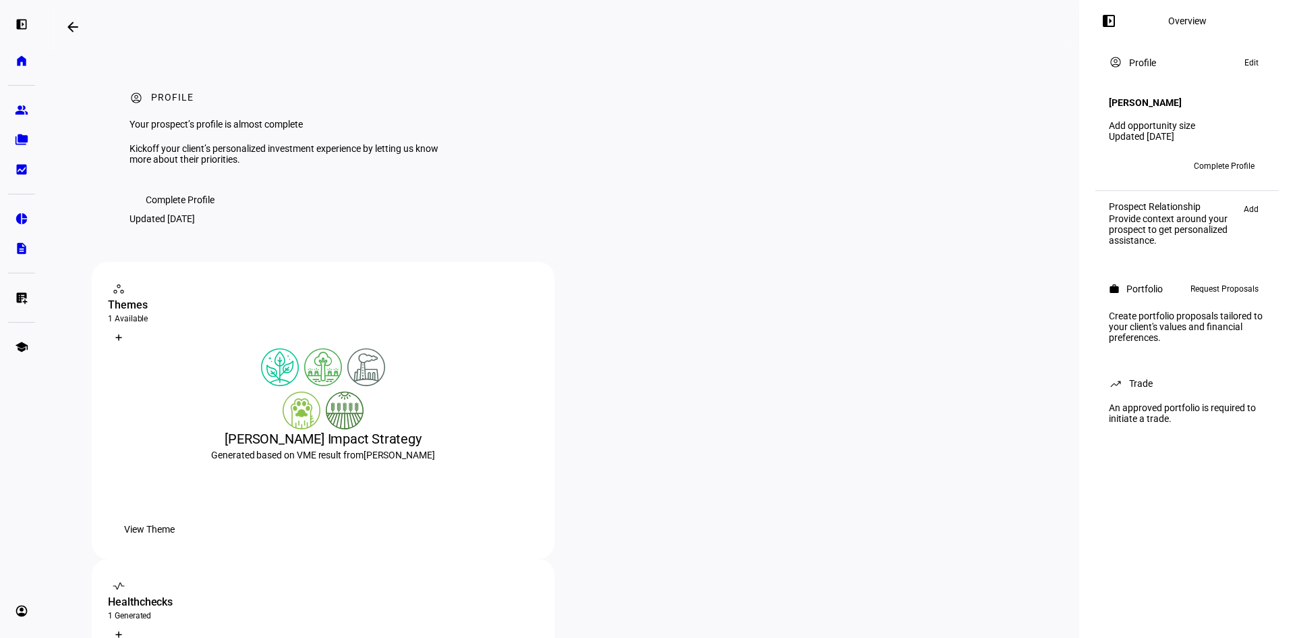
scroll to position [270, 0]
